Goal: Task Accomplishment & Management: Complete application form

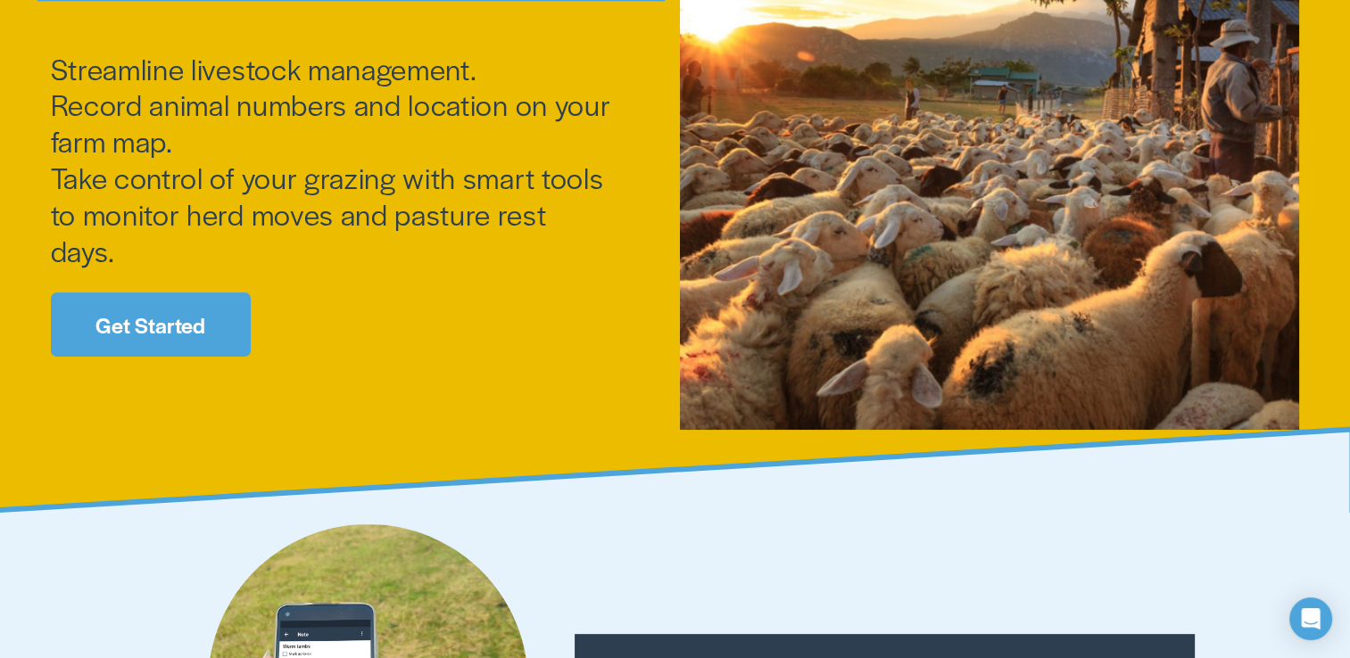
scroll to position [505, 0]
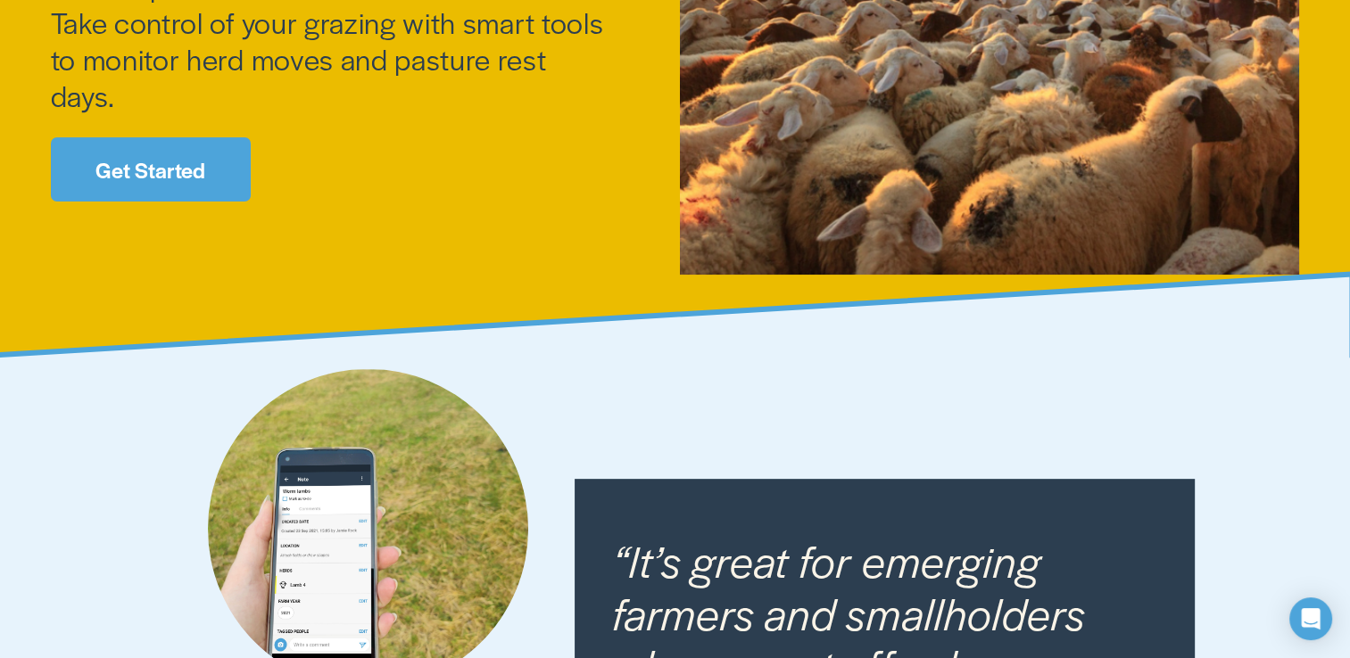
click at [138, 166] on link "Get Started" at bounding box center [151, 168] width 200 height 63
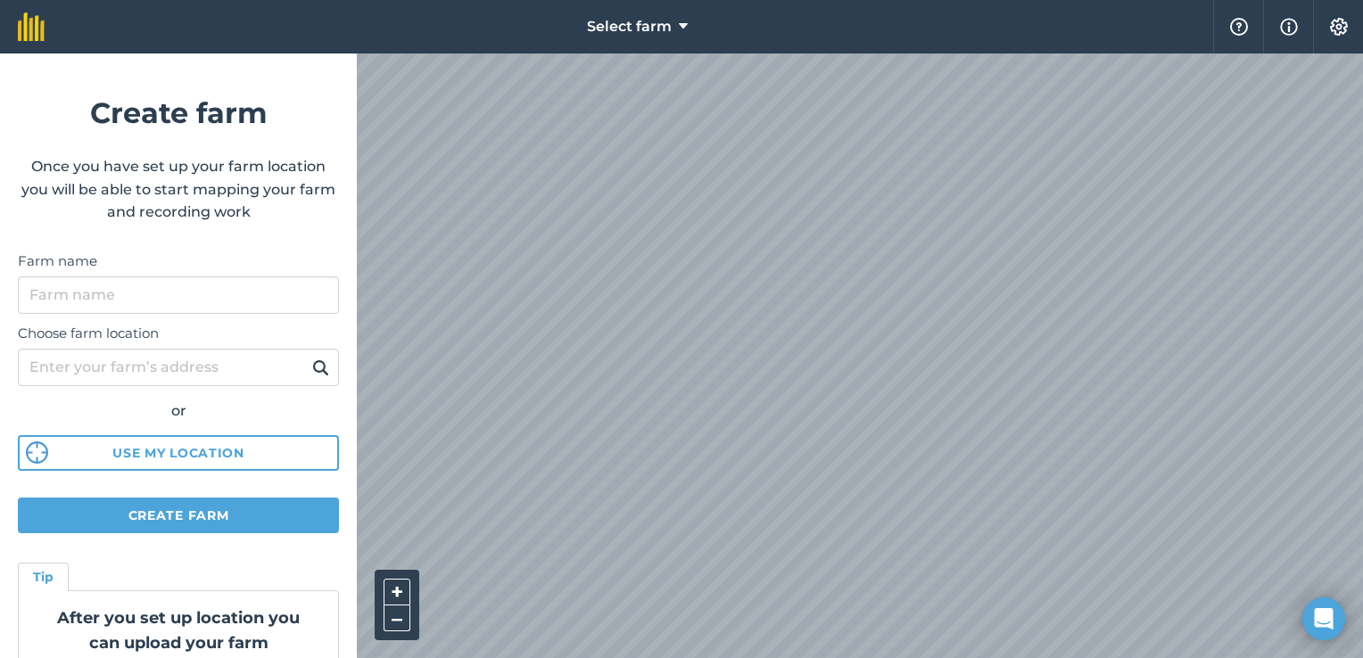
scroll to position [93, 0]
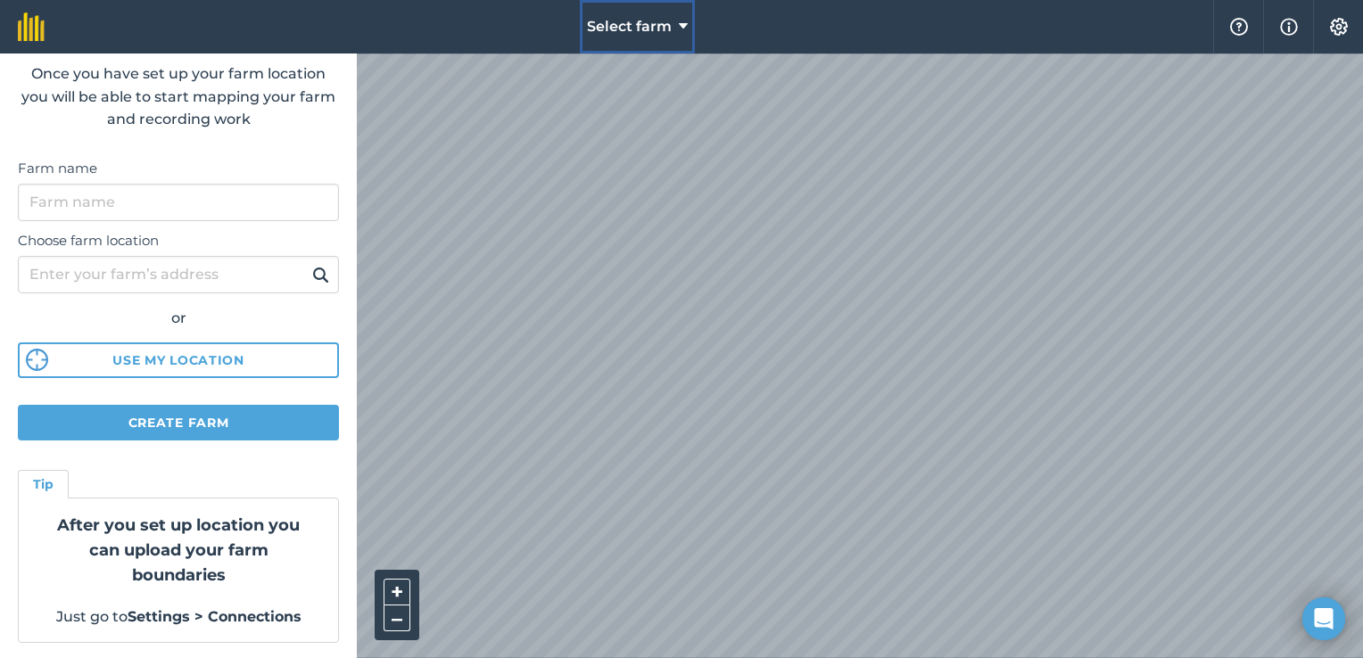
click at [689, 25] on button "Select farm" at bounding box center [637, 27] width 115 height 54
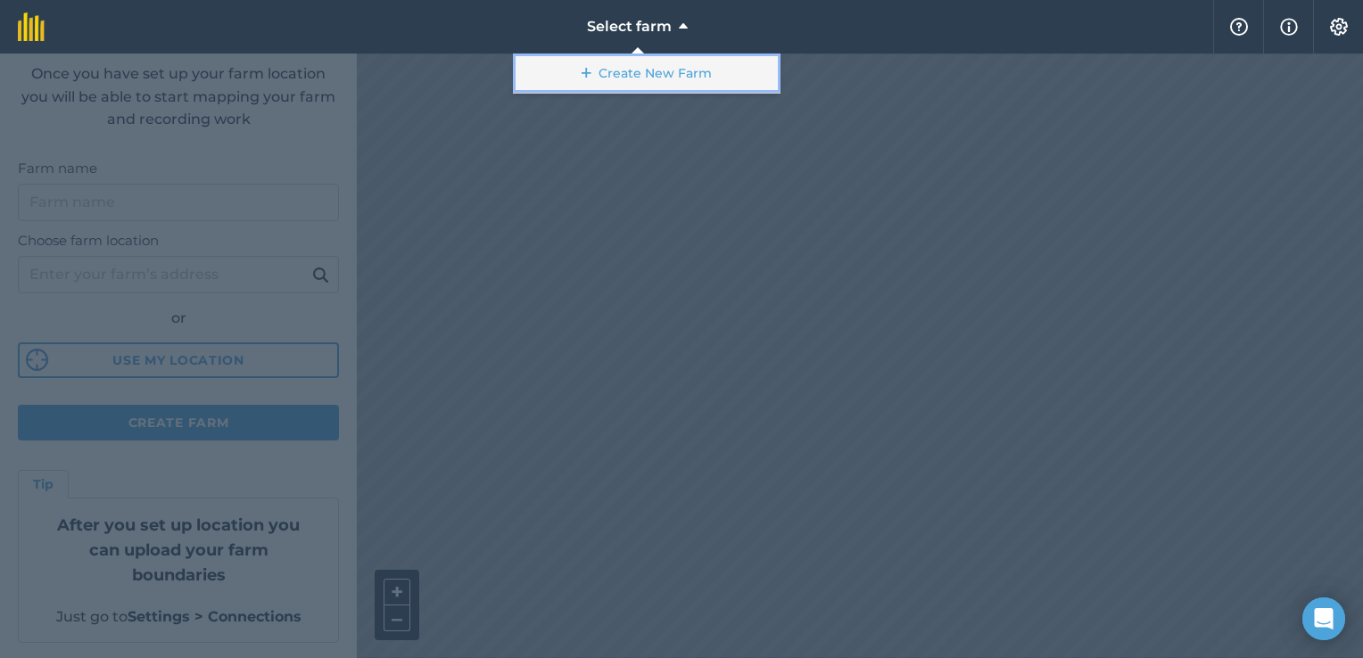
click at [596, 70] on link "Create New Farm" at bounding box center [647, 74] width 268 height 40
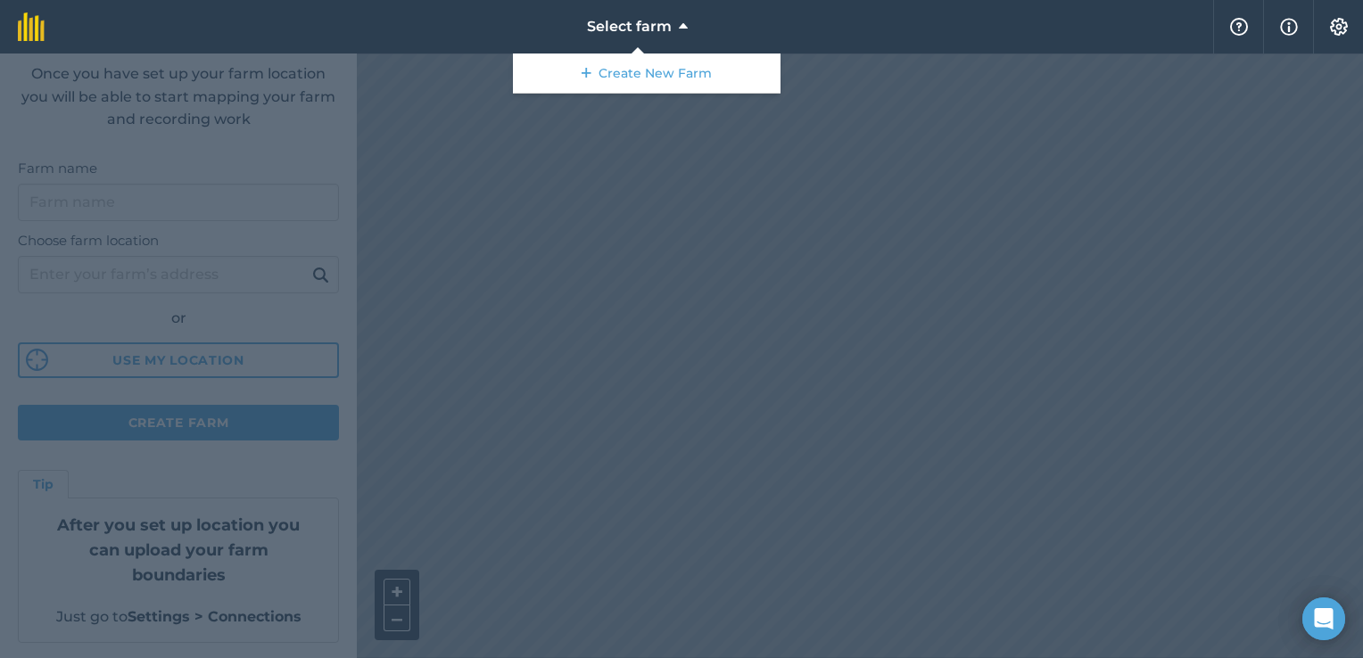
click at [101, 216] on div at bounding box center [681, 356] width 1363 height 605
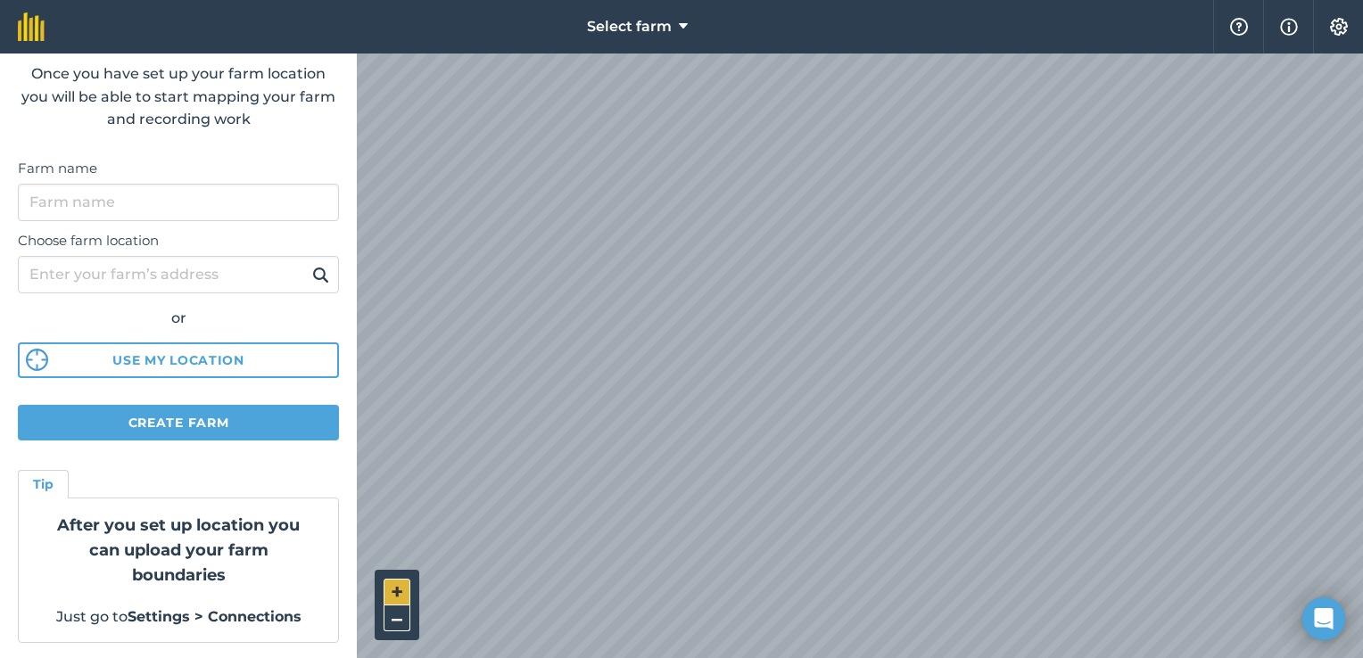
click at [392, 600] on button "+" at bounding box center [397, 592] width 27 height 27
click at [721, 602] on div at bounding box center [860, 356] width 1006 height 605
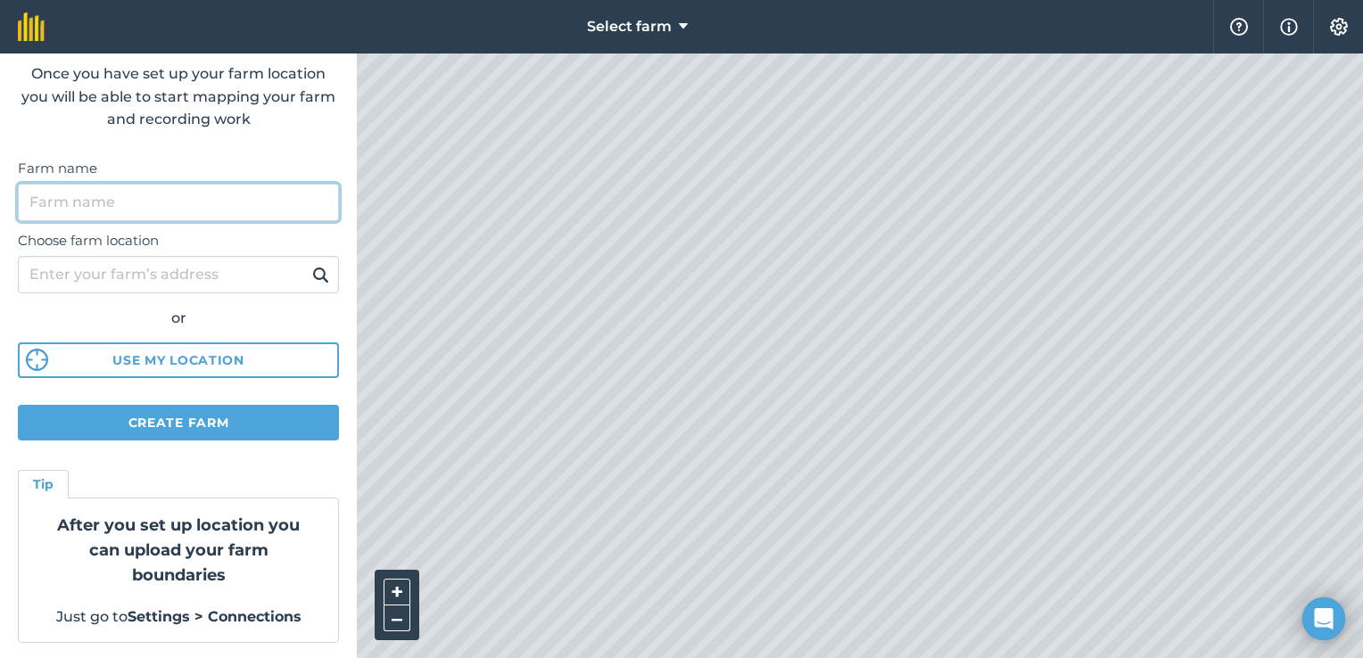
click at [37, 202] on input "Farm name" at bounding box center [178, 202] width 321 height 37
type input "a"
type input "lulu enterprise"
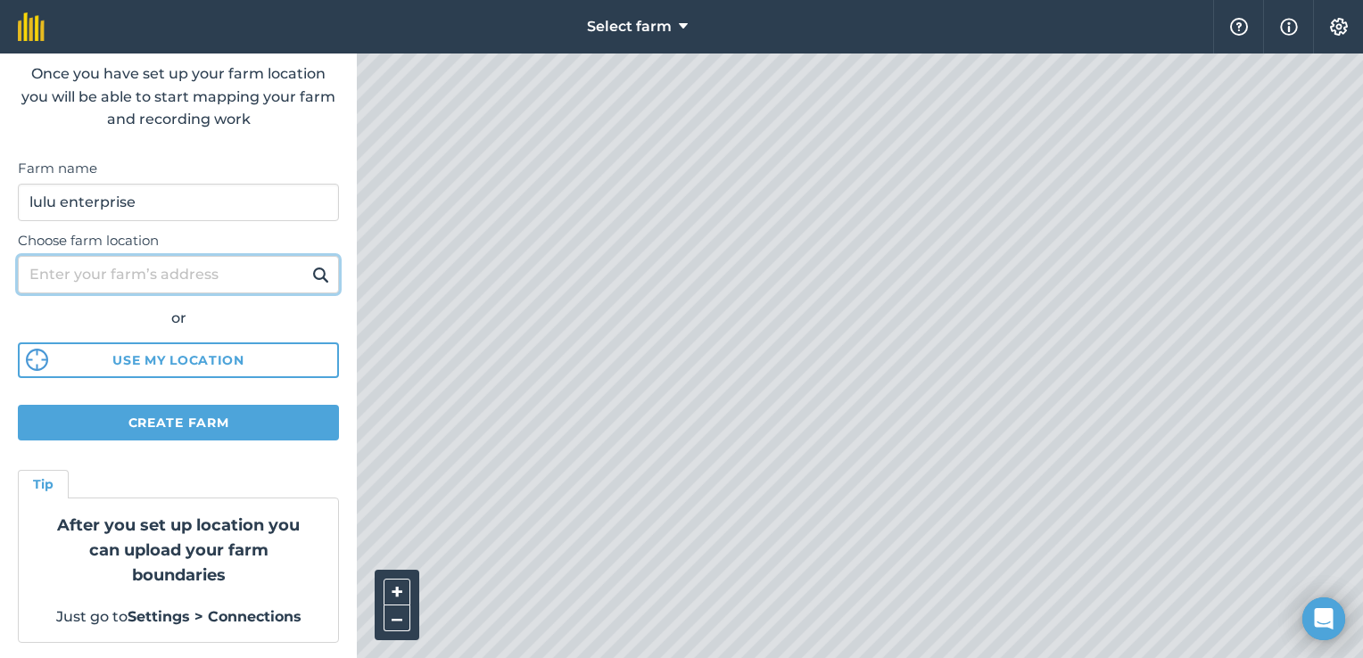
click at [123, 284] on input "Choose farm location" at bounding box center [178, 274] width 321 height 37
type input "992 qwili stree"
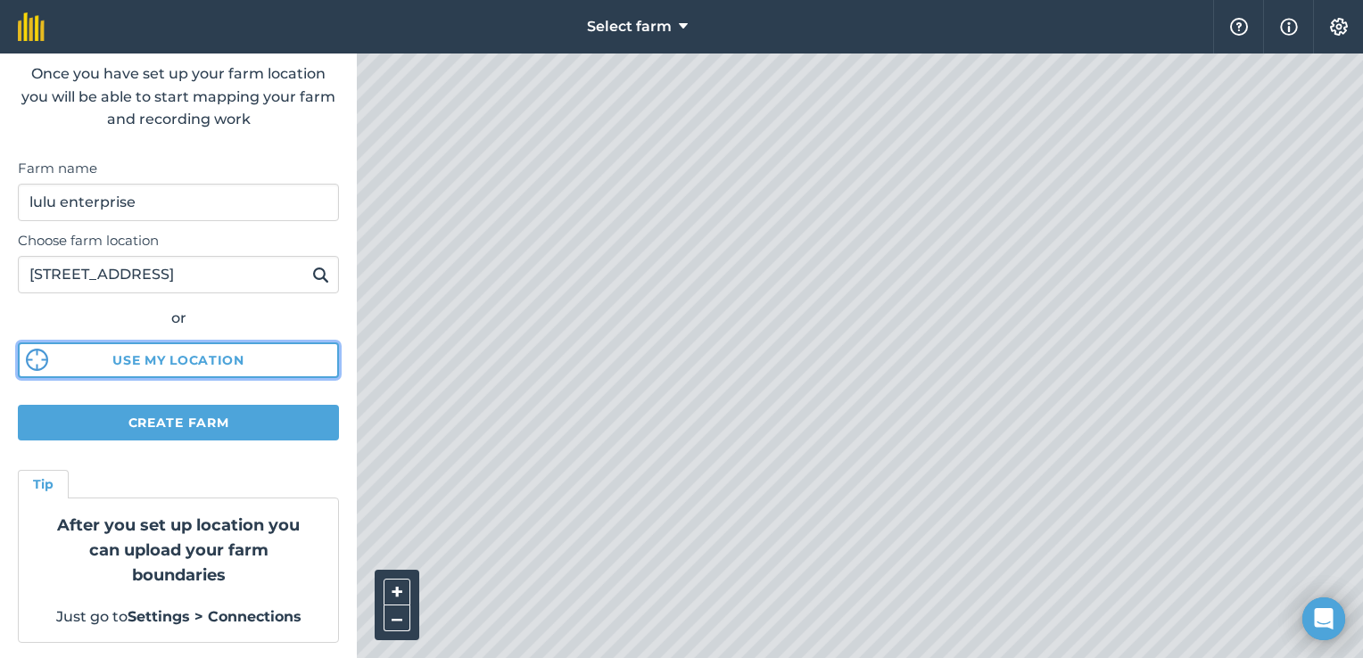
click at [153, 360] on button "Use my location" at bounding box center [178, 361] width 321 height 36
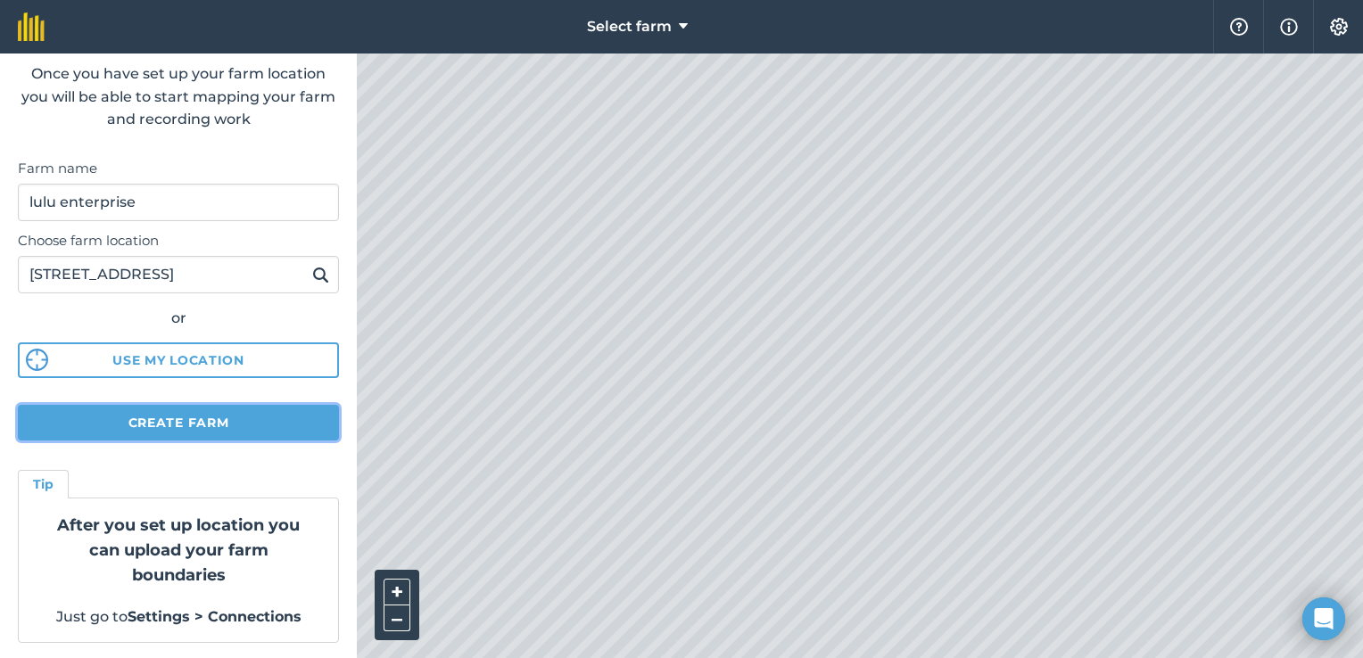
drag, startPoint x: 335, startPoint y: 243, endPoint x: 231, endPoint y: 434, distance: 218.4
click at [231, 434] on button "Create farm" at bounding box center [178, 423] width 321 height 36
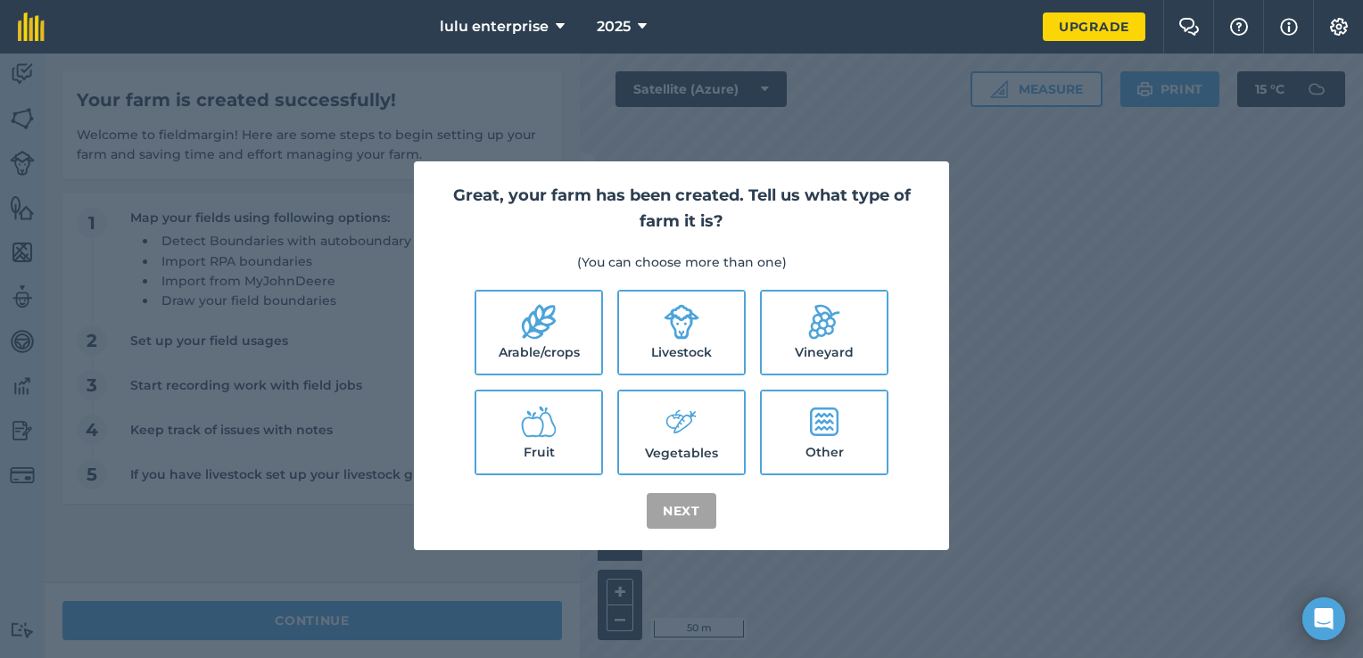
click at [670, 433] on icon at bounding box center [682, 422] width 36 height 38
checkbox input "true"
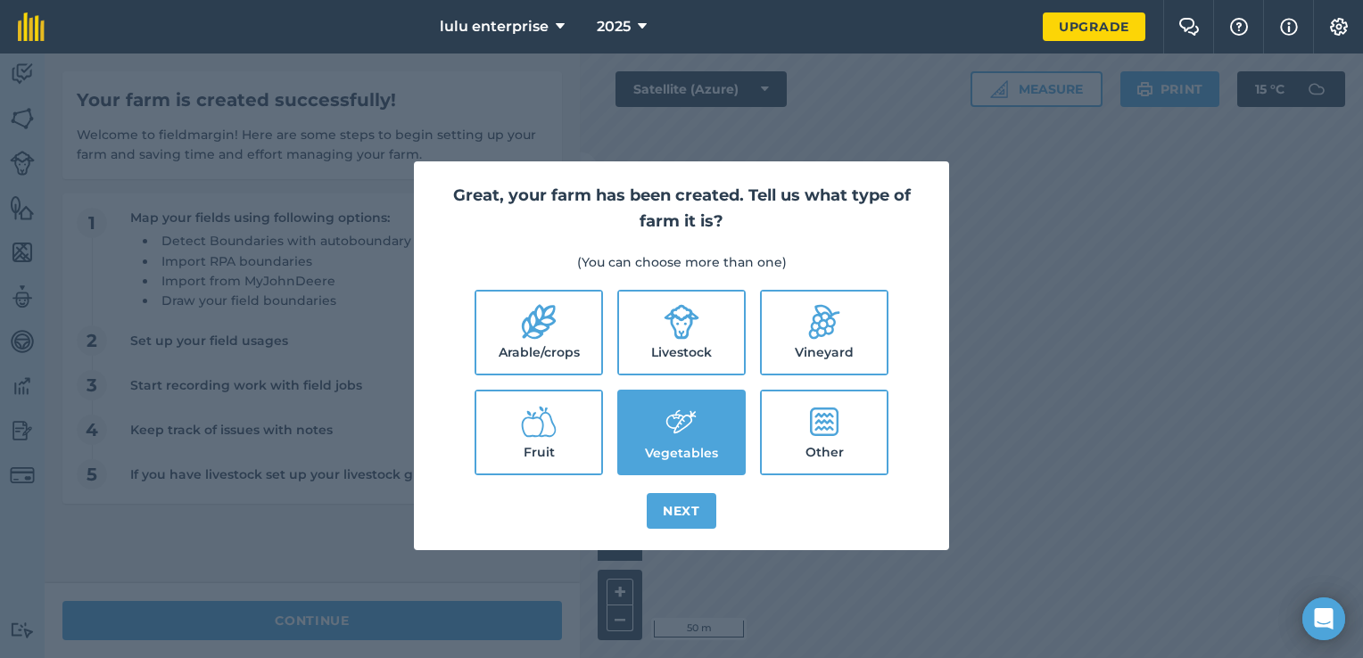
click at [667, 359] on label "Livestock" at bounding box center [681, 333] width 125 height 82
checkbox input "true"
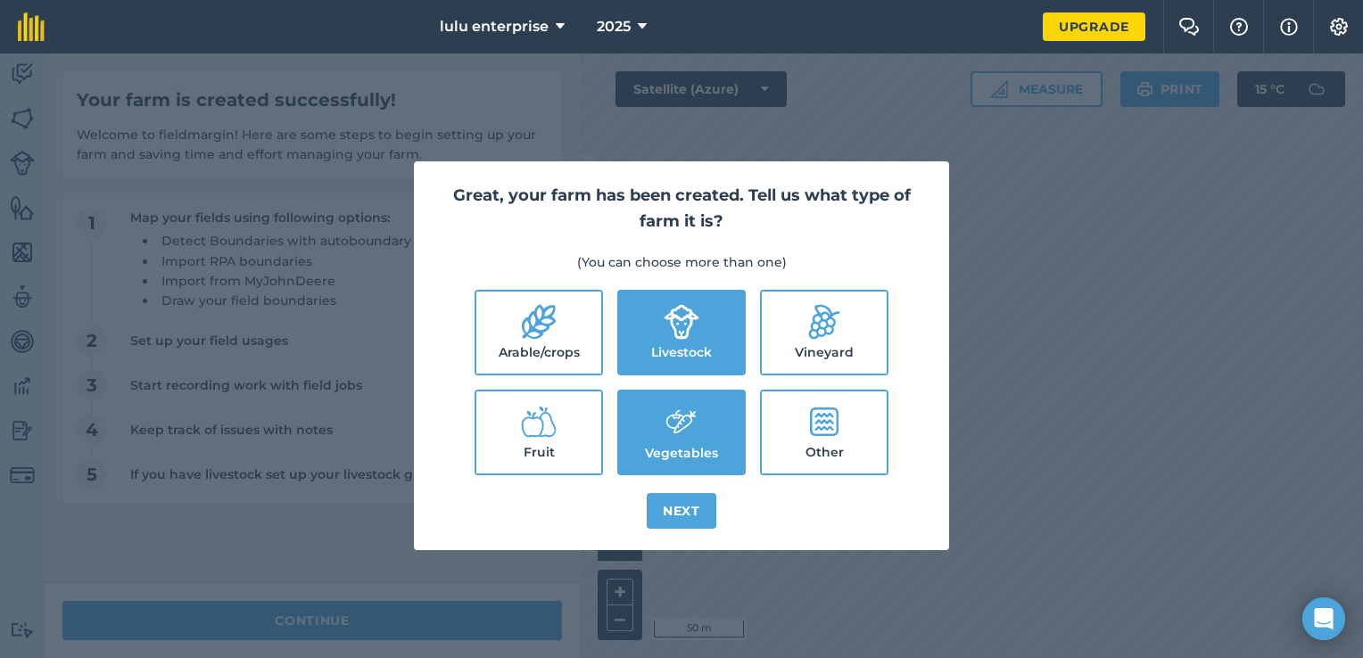
click at [539, 407] on icon at bounding box center [539, 422] width 36 height 36
checkbox input "true"
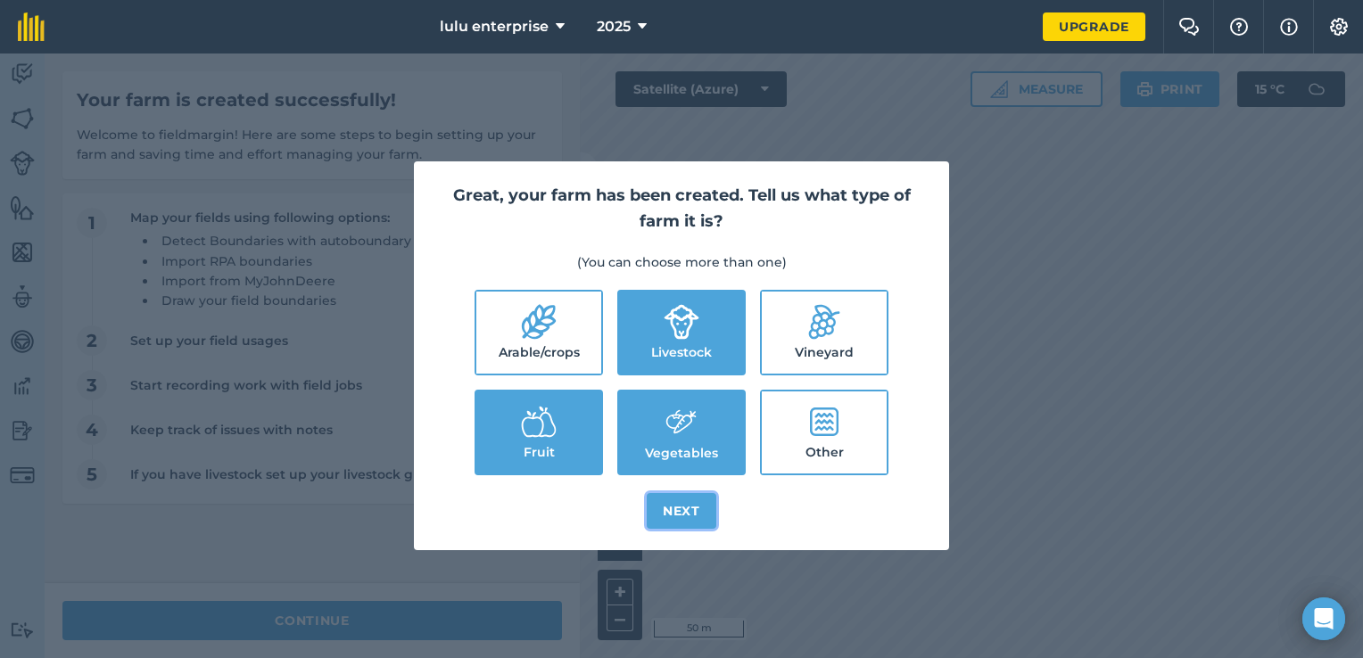
click at [682, 517] on button "Next" at bounding box center [682, 511] width 70 height 36
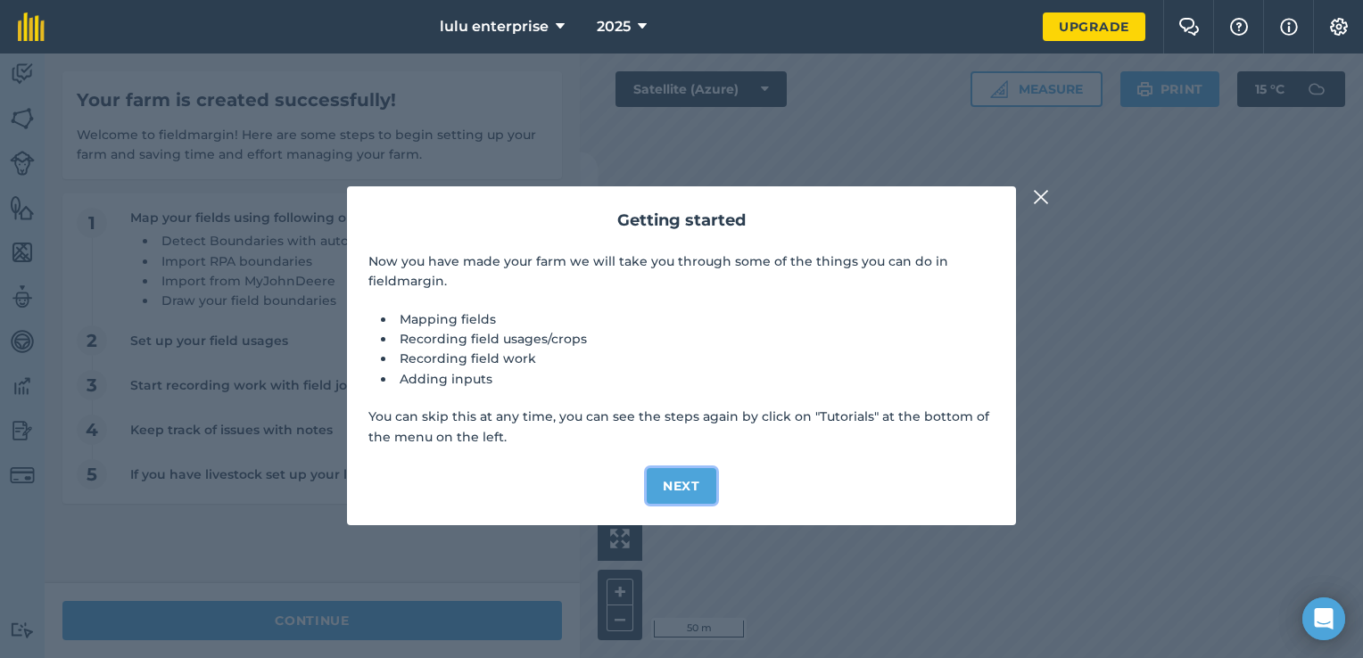
click at [674, 498] on button "Next" at bounding box center [682, 486] width 70 height 36
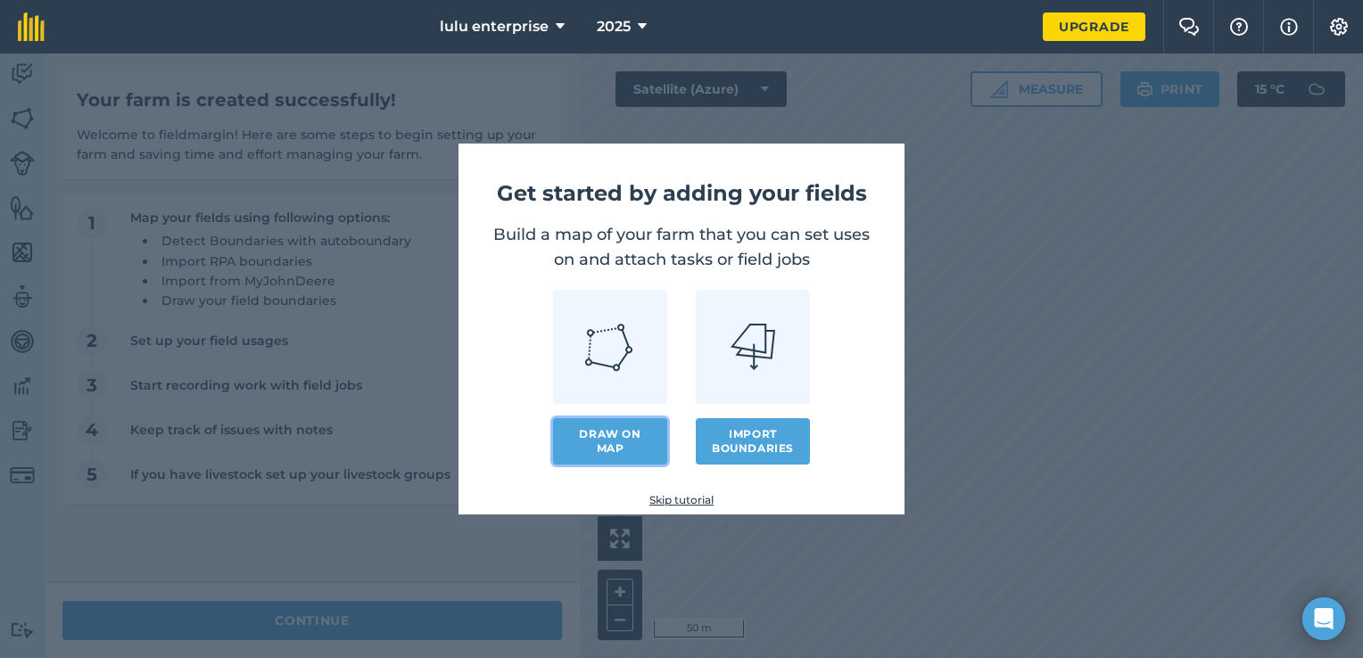
click at [639, 441] on link "Draw on map" at bounding box center [610, 441] width 114 height 46
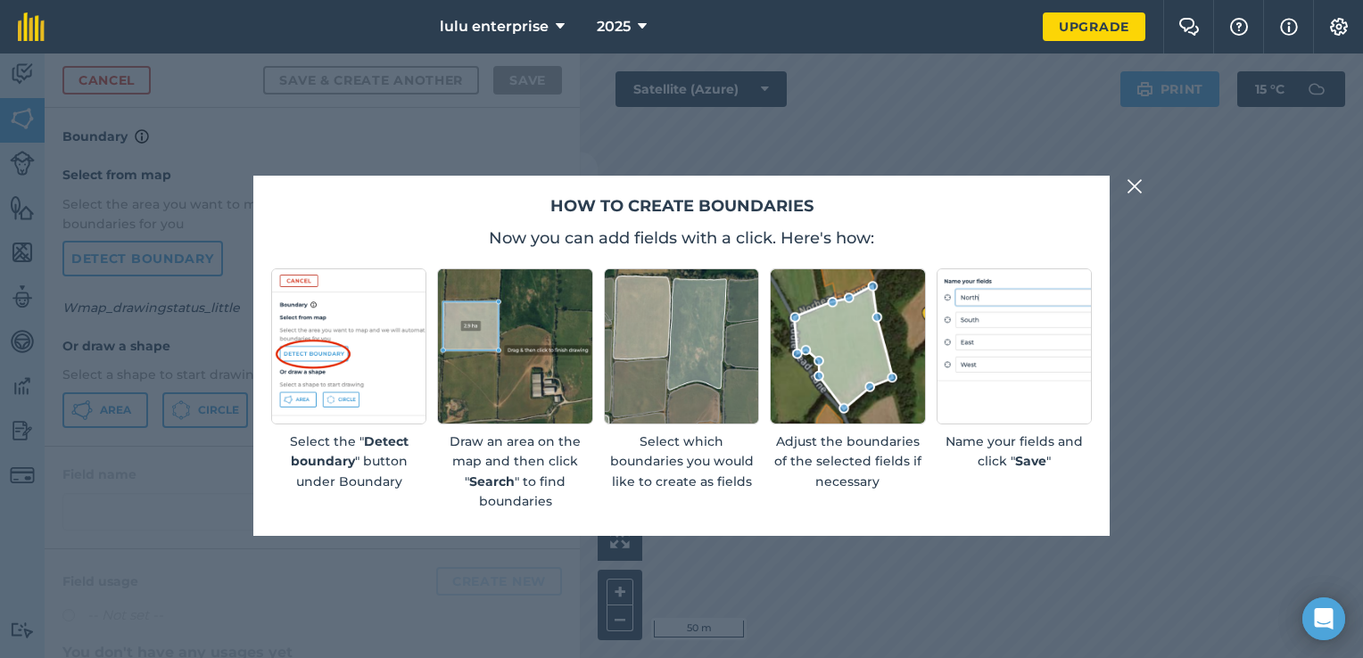
click at [668, 405] on img at bounding box center [681, 346] width 155 height 155
click at [660, 381] on img at bounding box center [681, 346] width 155 height 155
click at [1135, 180] on img at bounding box center [1135, 186] width 16 height 21
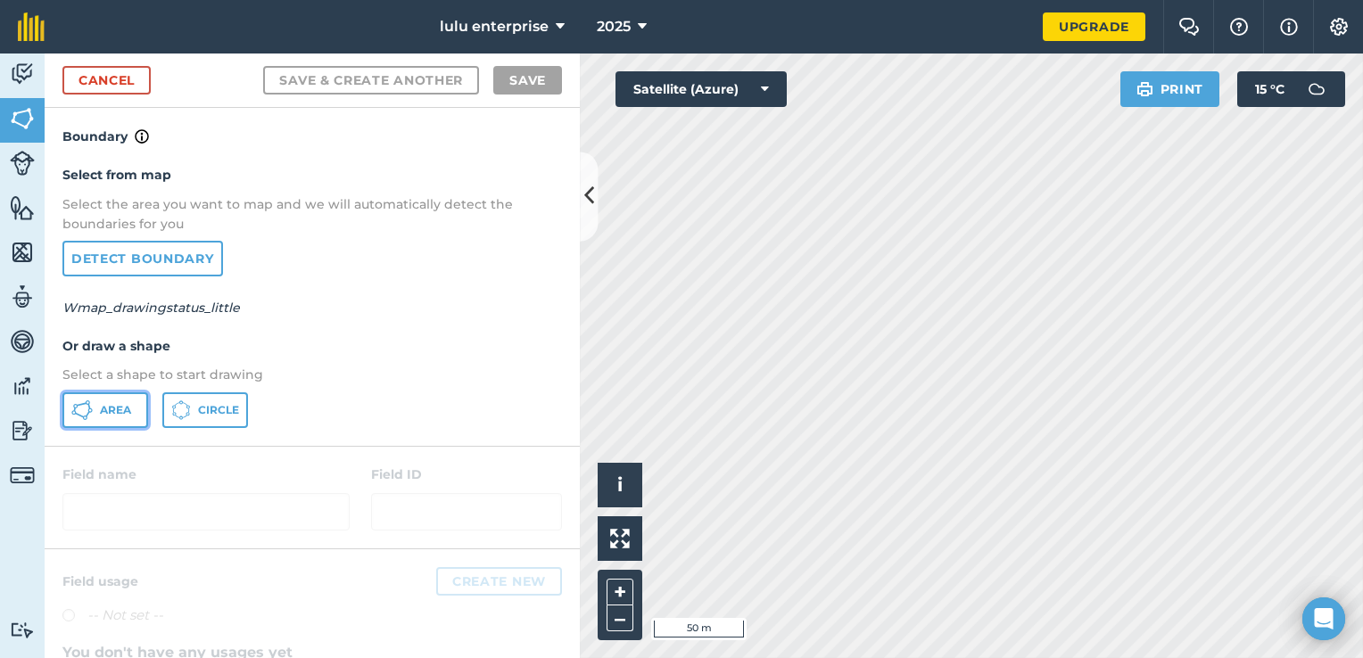
click at [85, 401] on icon at bounding box center [81, 410] width 21 height 21
click at [15, 161] on img at bounding box center [22, 163] width 25 height 25
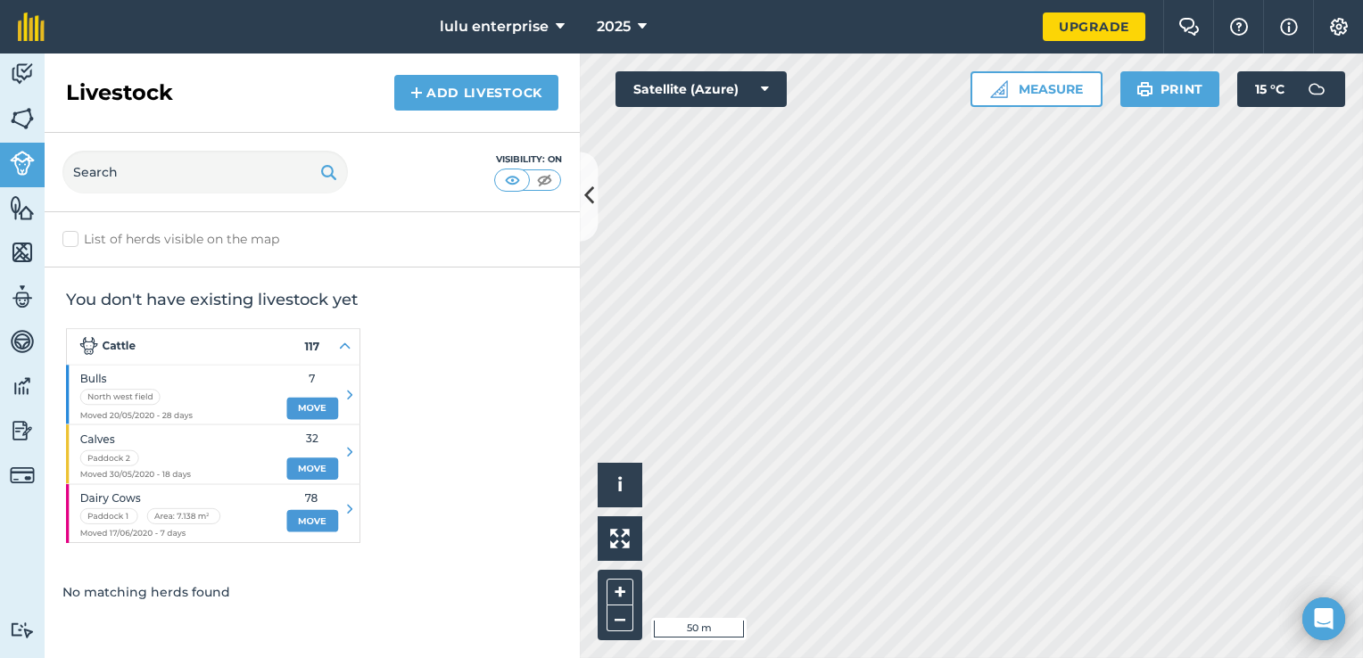
click at [70, 236] on label "List of herds visible on the map" at bounding box center [312, 239] width 500 height 19
click at [70, 236] on input "List of herds visible on the map" at bounding box center [68, 236] width 12 height 12
checkbox input "true"
click at [20, 110] on img at bounding box center [22, 118] width 25 height 27
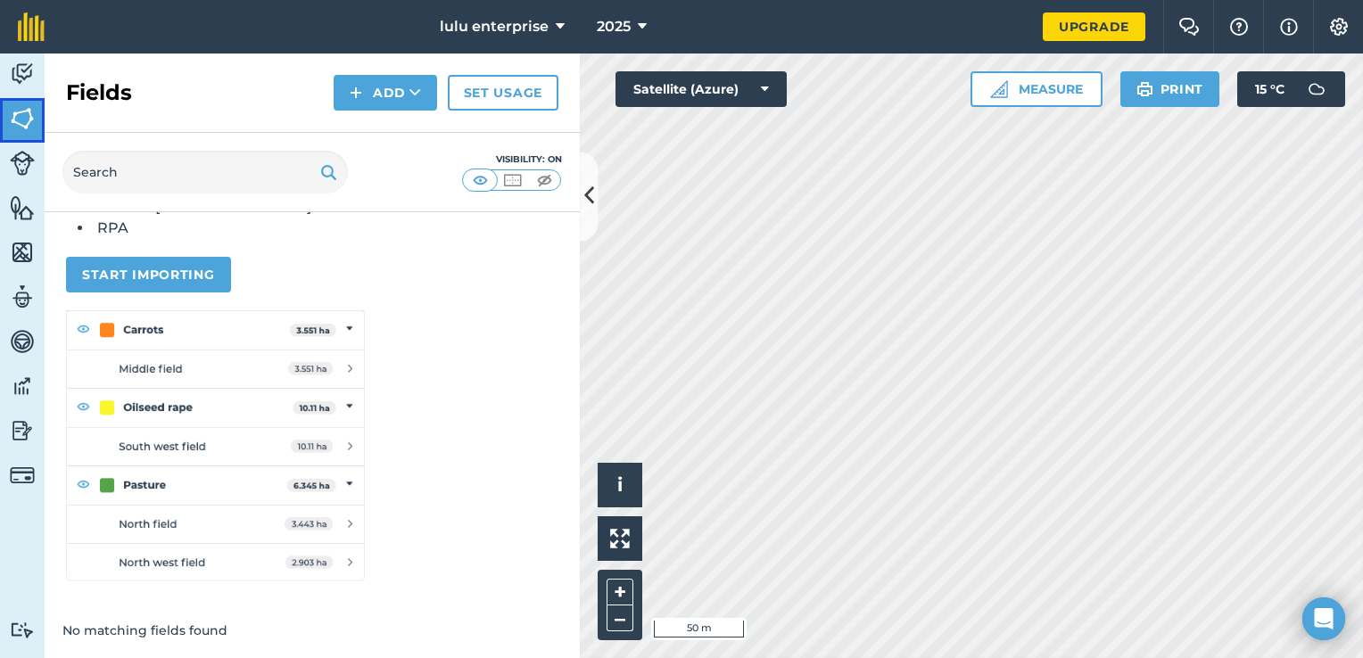
scroll to position [216, 0]
click at [167, 278] on button "Start importing" at bounding box center [148, 275] width 165 height 36
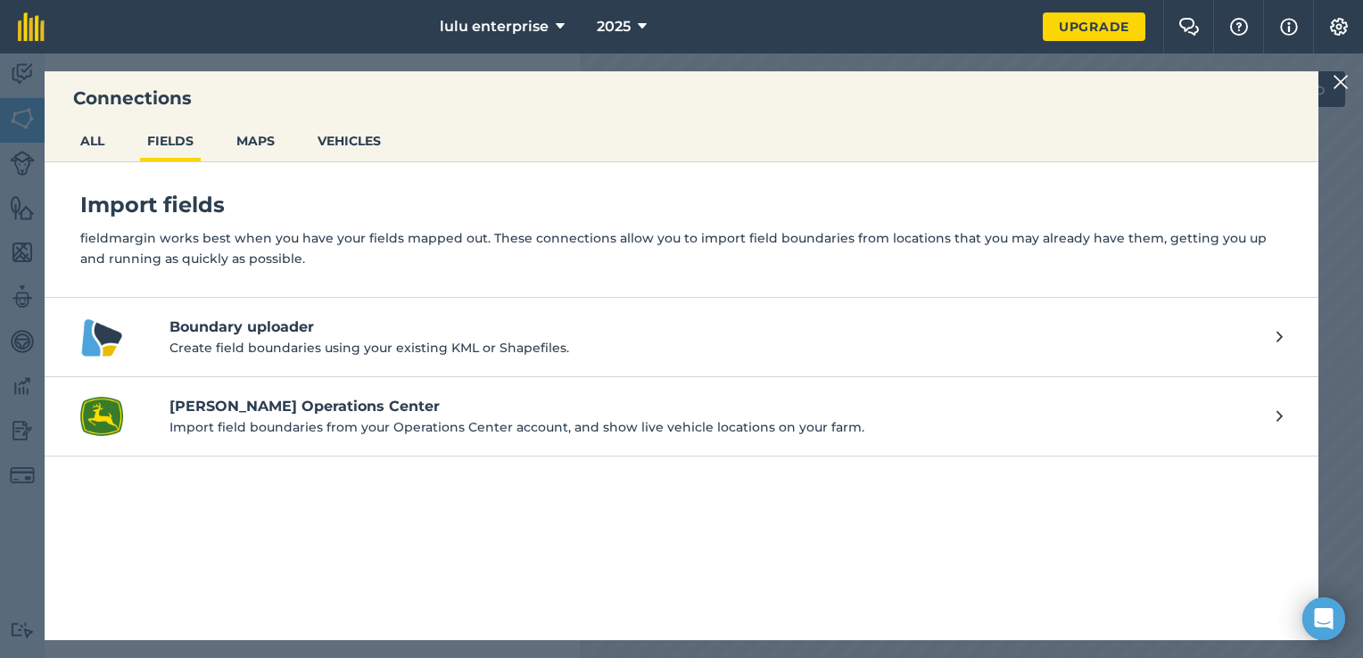
click at [84, 341] on img at bounding box center [101, 337] width 43 height 43
